Goal: Task Accomplishment & Management: Manage account settings

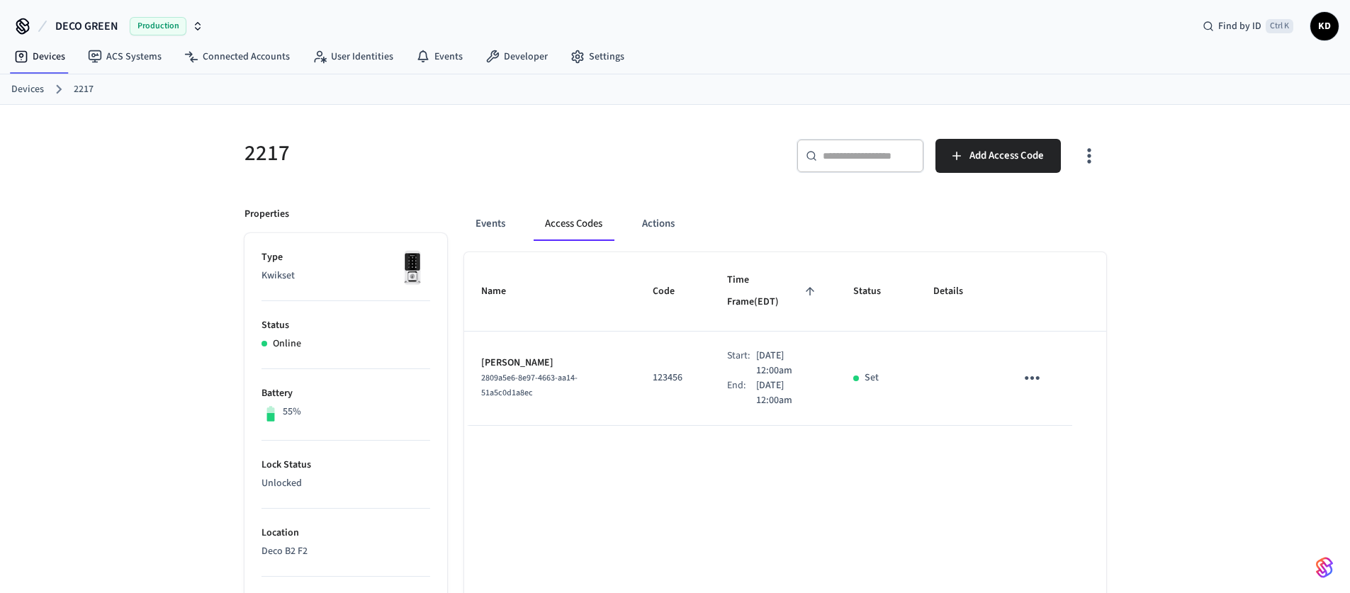
scroll to position [71, 0]
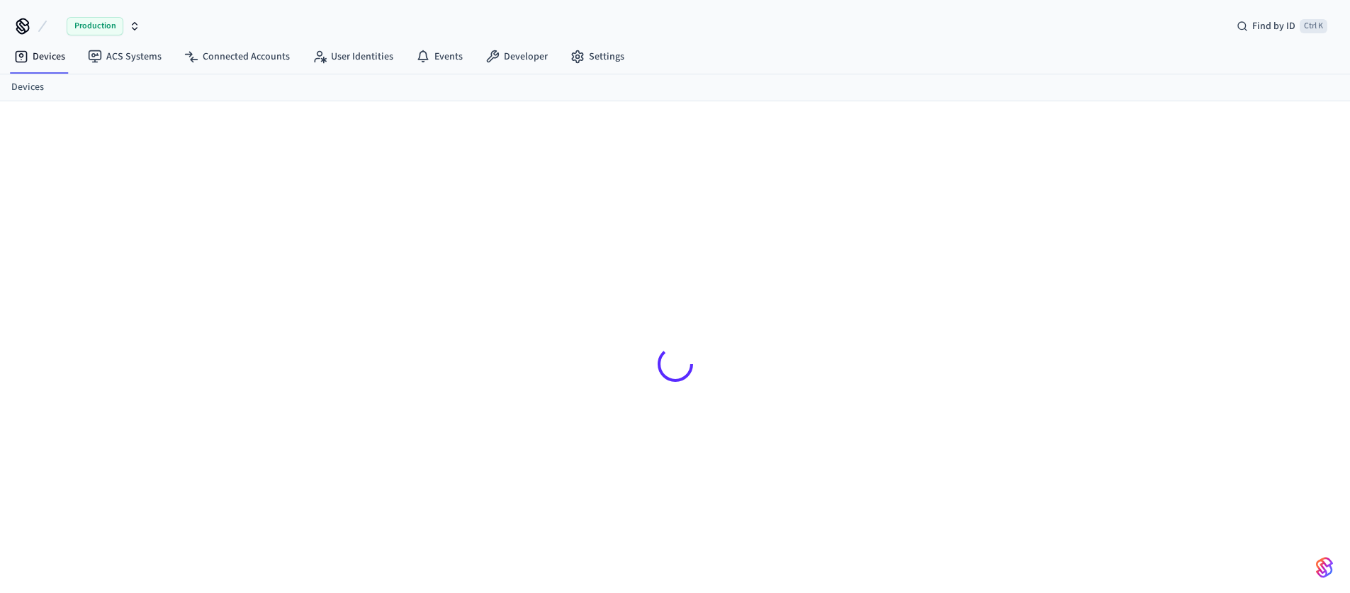
scroll to position [19, 0]
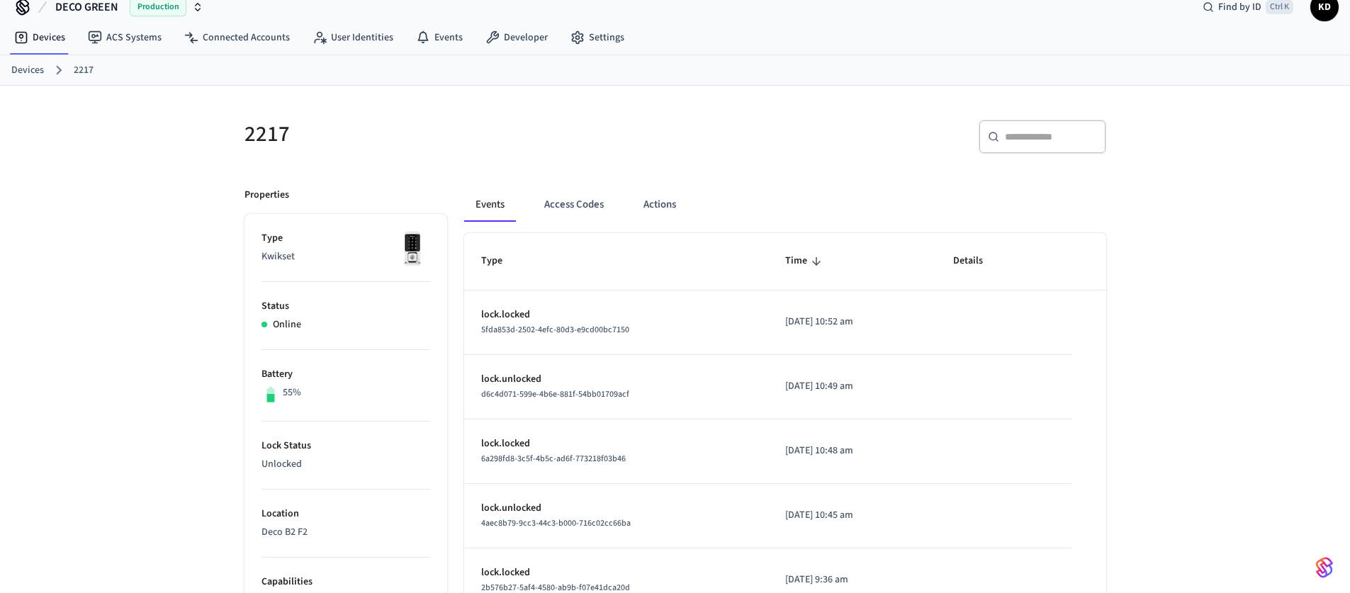
click at [20, 69] on link "Devices" at bounding box center [27, 70] width 33 height 15
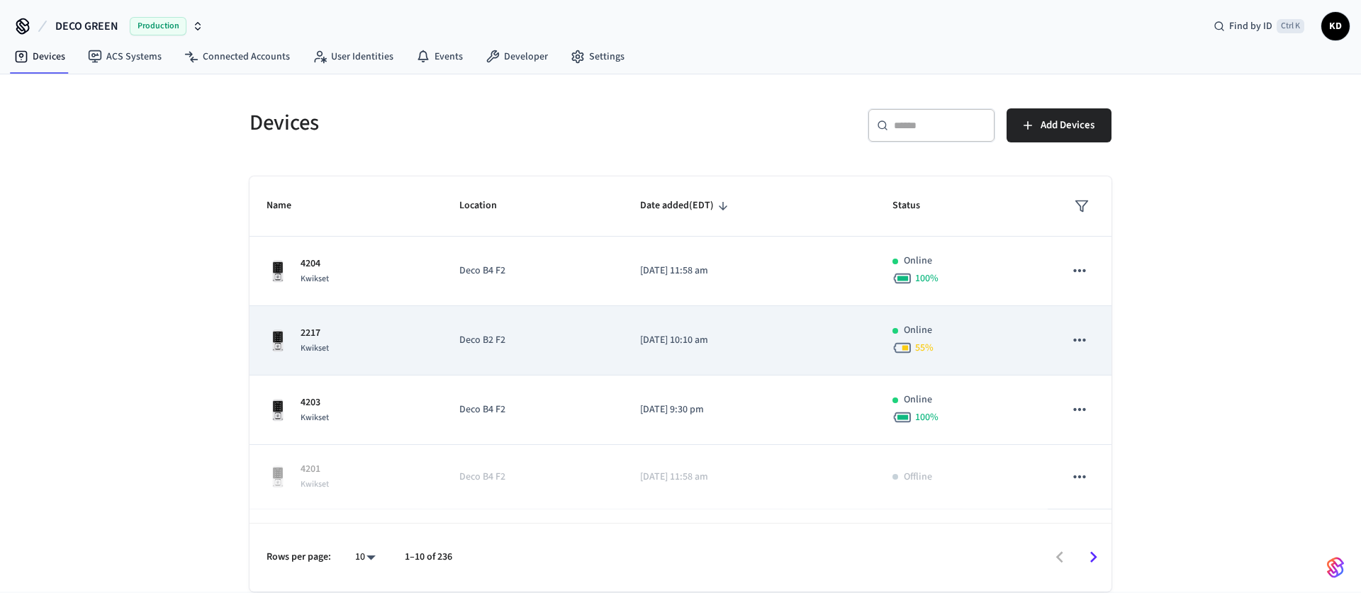
click at [572, 338] on p "Deco B2 F2" at bounding box center [532, 340] width 146 height 15
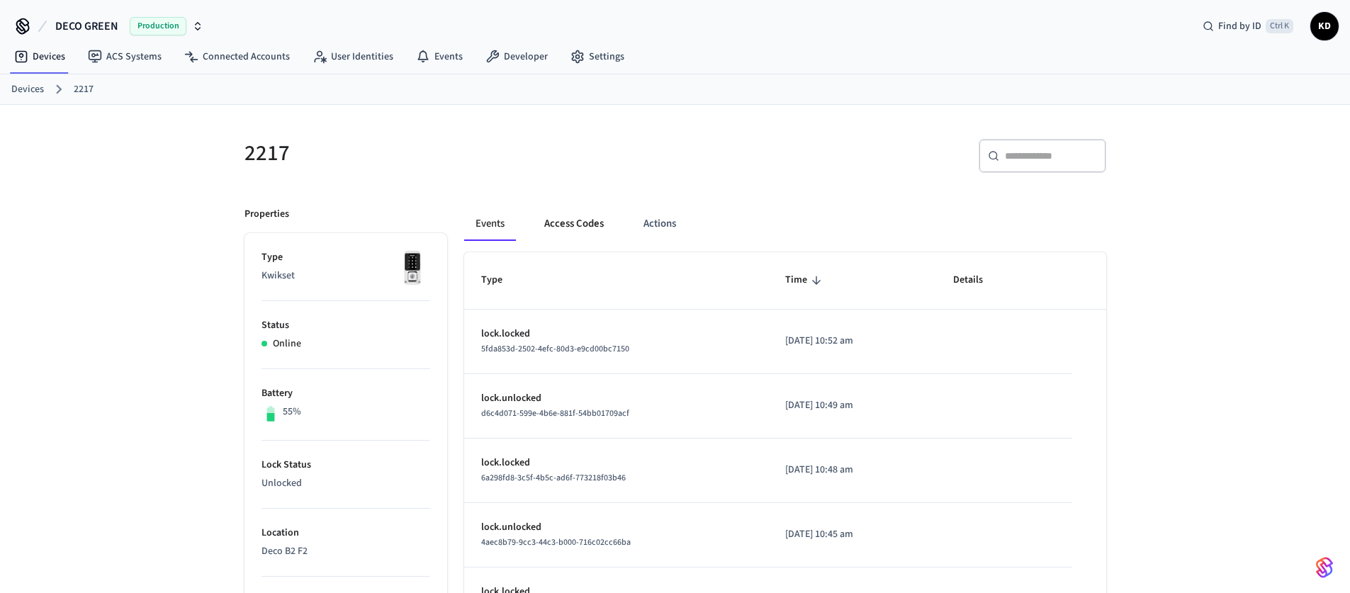
click at [596, 225] on button "Access Codes" at bounding box center [574, 224] width 82 height 34
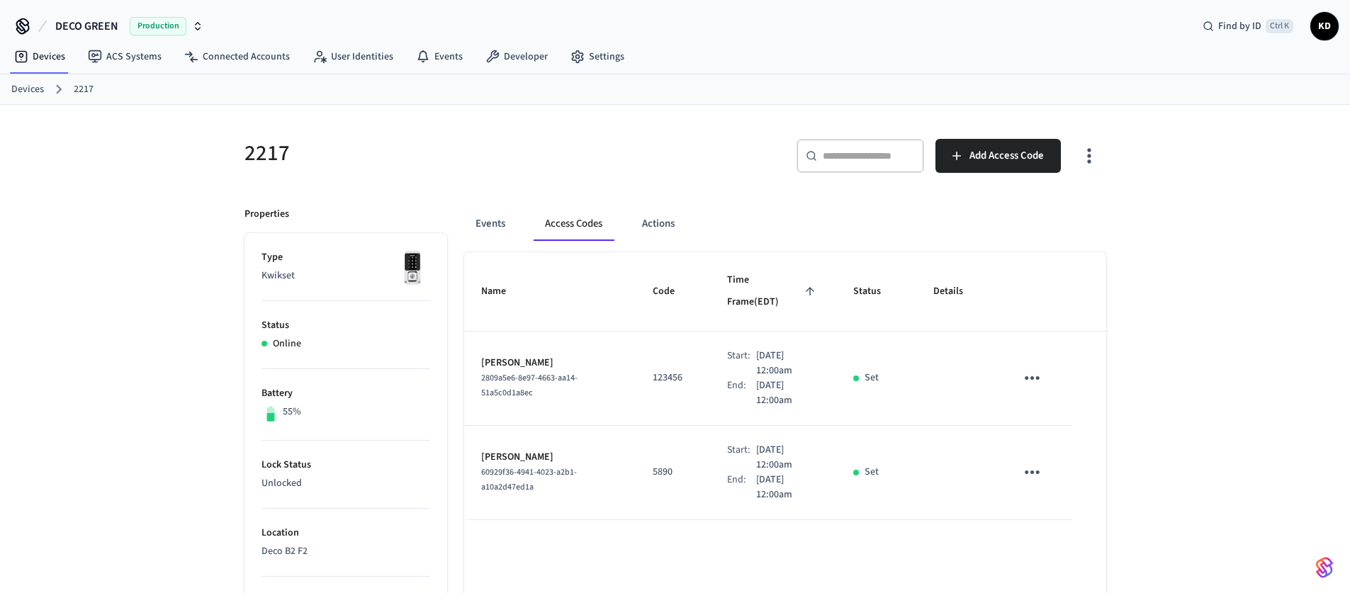
click at [610, 428] on td "[PERSON_NAME] Test 60929f36-4941-4023-a2b1-a10a2d47ed1a" at bounding box center [550, 473] width 172 height 94
click at [1180, 473] on div "2217 ​ ​ Add Access Code Properties Type Kwikset Status Online Battery 55% Lock…" at bounding box center [675, 570] width 1350 height 931
